Goal: Task Accomplishment & Management: Complete application form

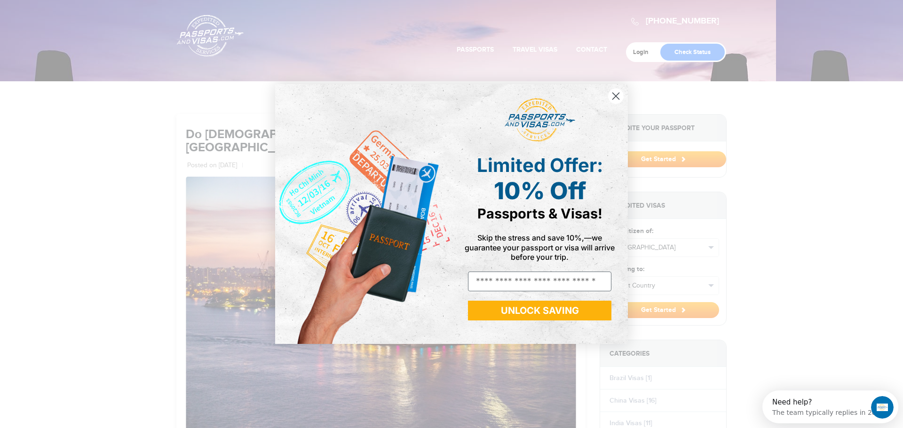
click at [615, 97] on icon "Close dialog" at bounding box center [616, 96] width 7 height 7
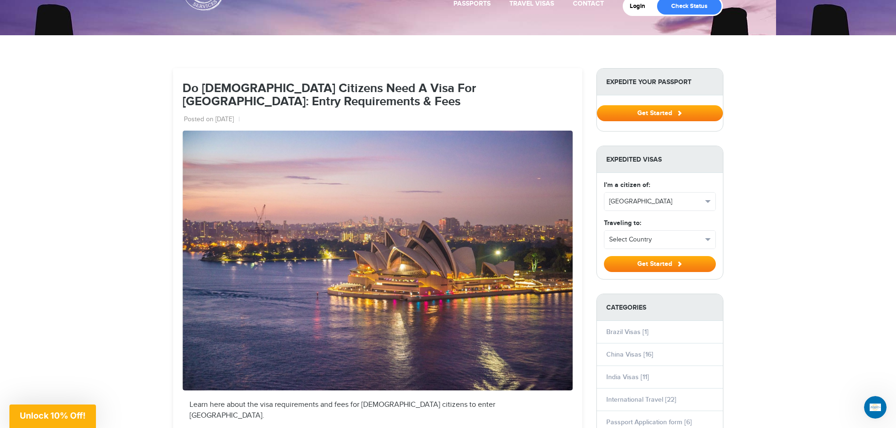
scroll to position [68, 0]
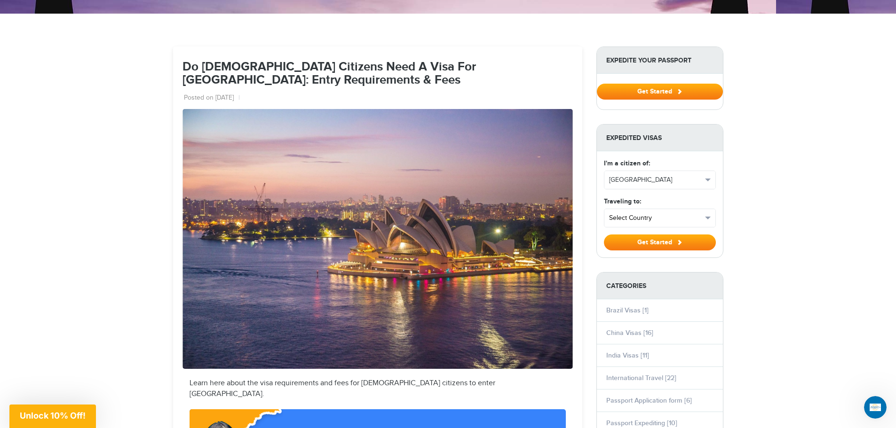
click at [693, 216] on span "Select Country" at bounding box center [655, 218] width 93 height 9
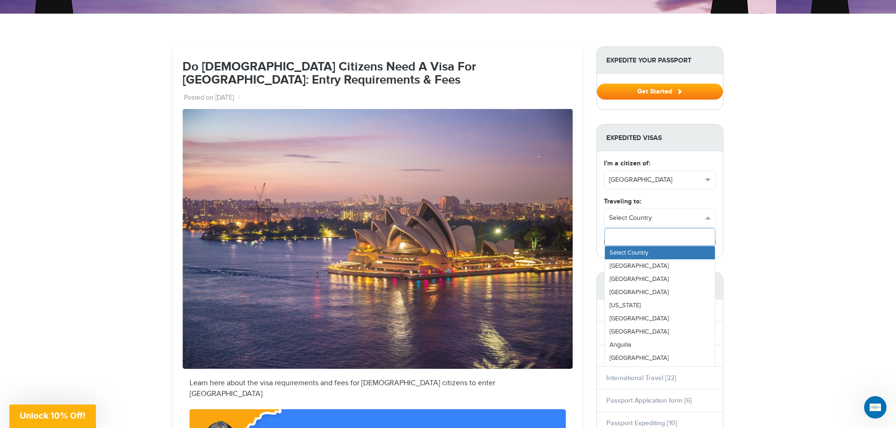
scroll to position [95, 0]
click at [633, 327] on link "[GEOGRAPHIC_DATA]" at bounding box center [660, 328] width 110 height 13
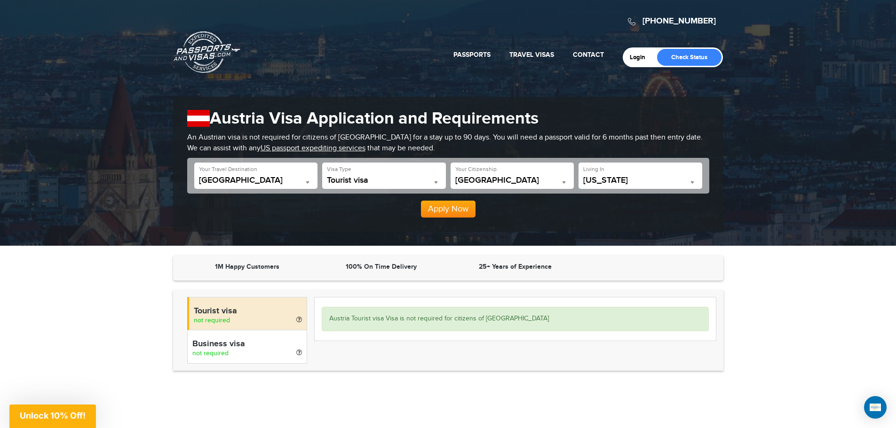
click at [650, 179] on span "California" at bounding box center [640, 180] width 114 height 9
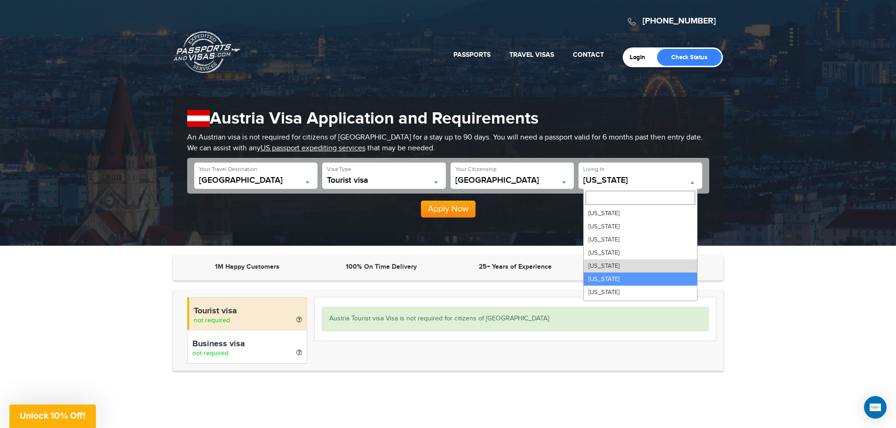
select select "**"
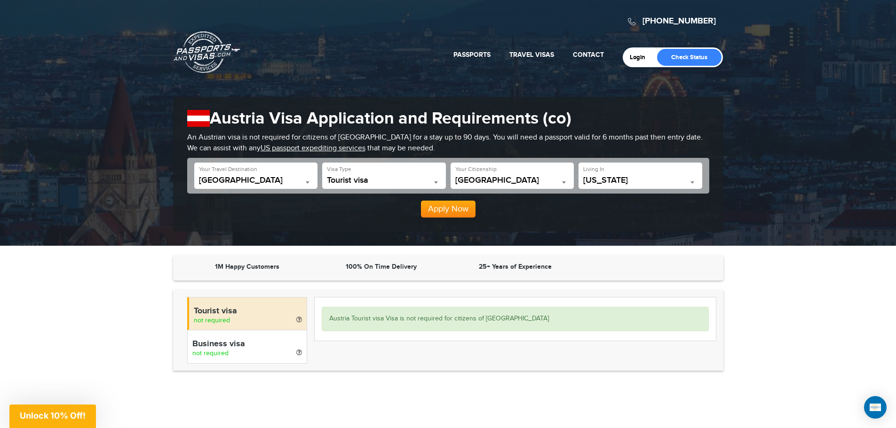
click at [453, 212] on button "Apply Now" at bounding box center [448, 209] width 55 height 17
